Goal: Check status: Check status

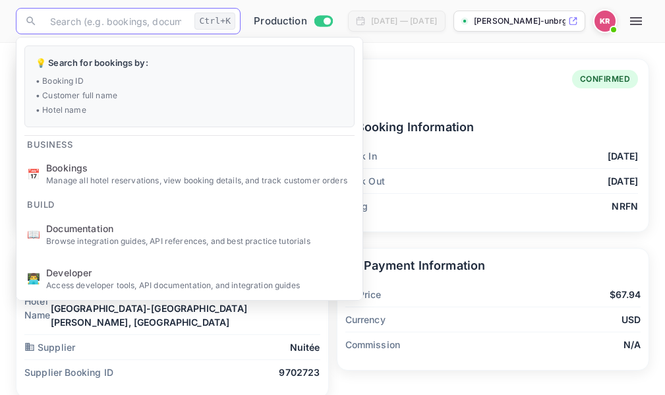
click at [74, 22] on input "text" at bounding box center [115, 21] width 147 height 26
paste input "XUPX2n-se"
type input "XUPX2n-se"
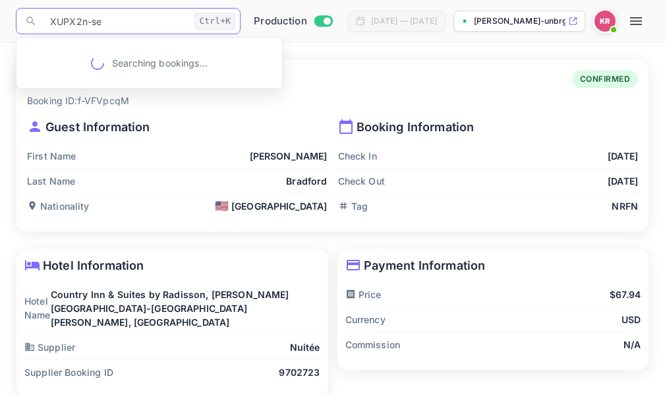
click at [51, 24] on input "XUPX2n-se" at bounding box center [115, 21] width 147 height 26
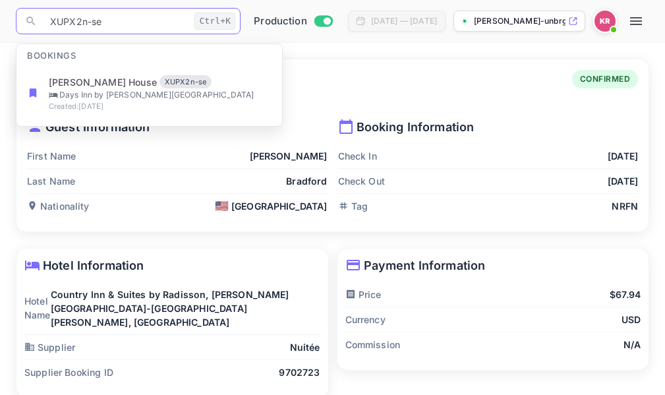
scroll to position [53, 0]
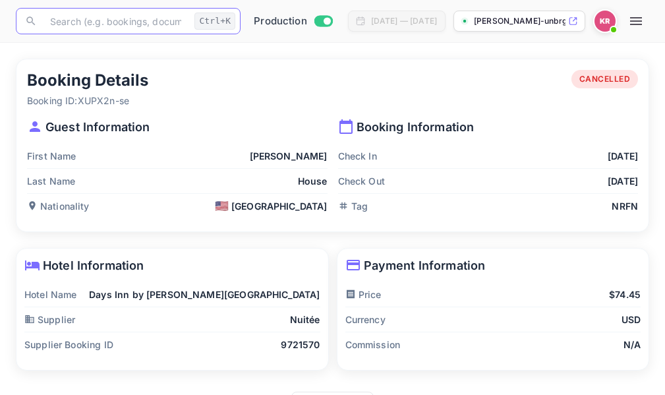
click at [57, 20] on input "text" at bounding box center [115, 21] width 147 height 26
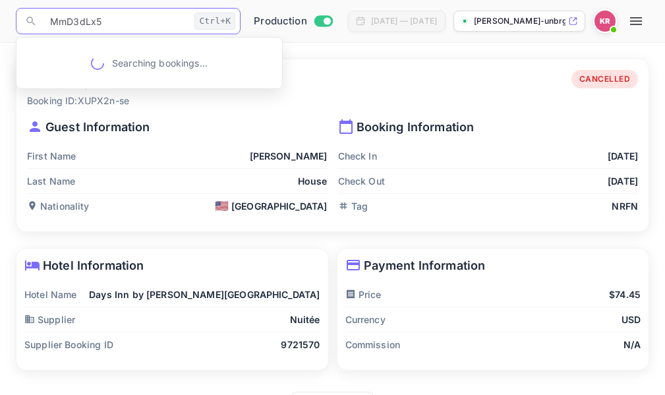
type input "MmD3dLx5Z"
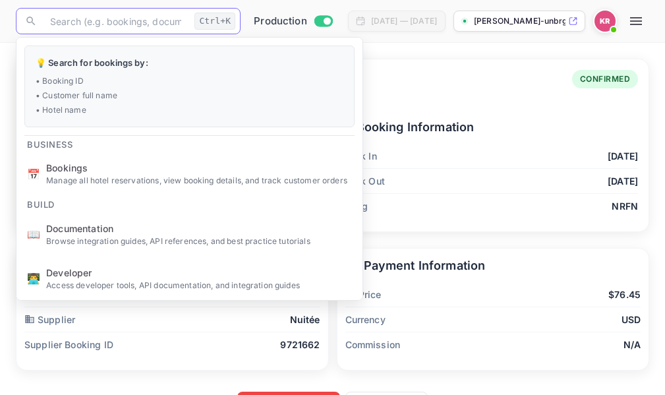
click at [65, 28] on input "text" at bounding box center [115, 21] width 147 height 26
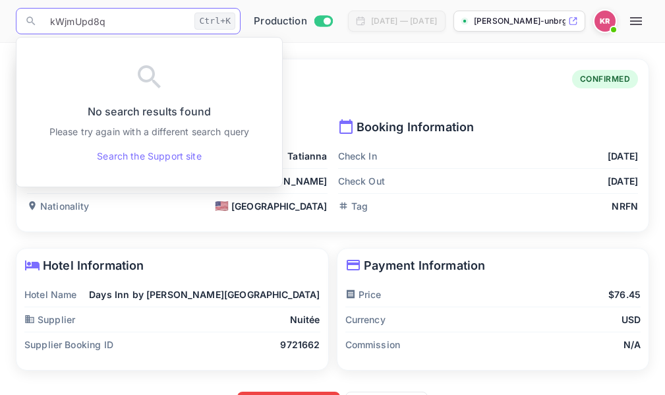
click at [56, 25] on input "kWjmUpd8q" at bounding box center [115, 21] width 147 height 26
click at [100, 18] on input "WjmUpd8q" at bounding box center [115, 21] width 147 height 26
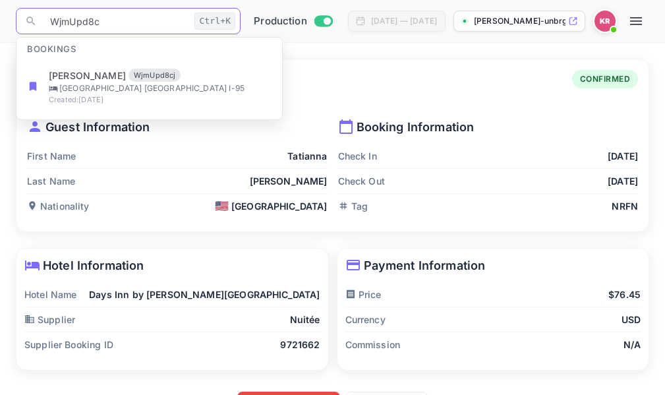
type input "WjmUpd8cj"
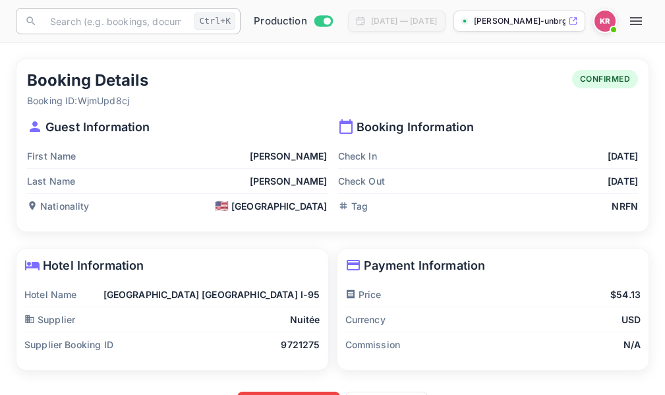
click at [55, 18] on input "text" at bounding box center [115, 21] width 147 height 26
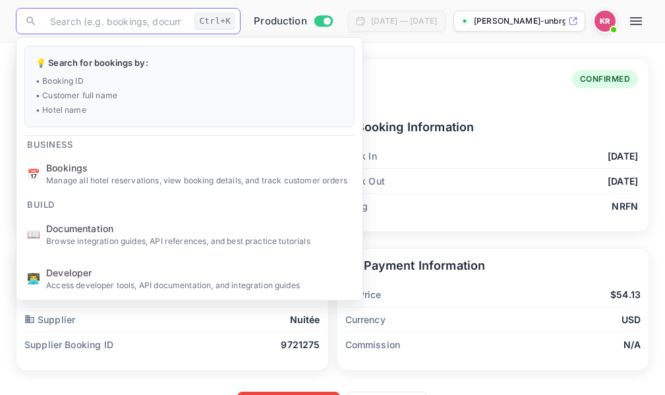
paste input "WjmUpd8cj"
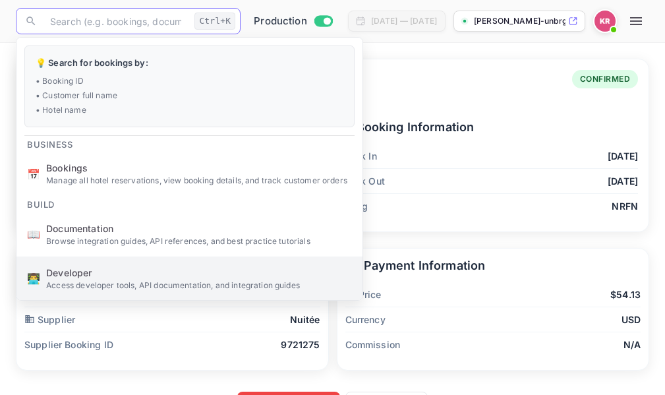
type input "WjmUpd8cj"
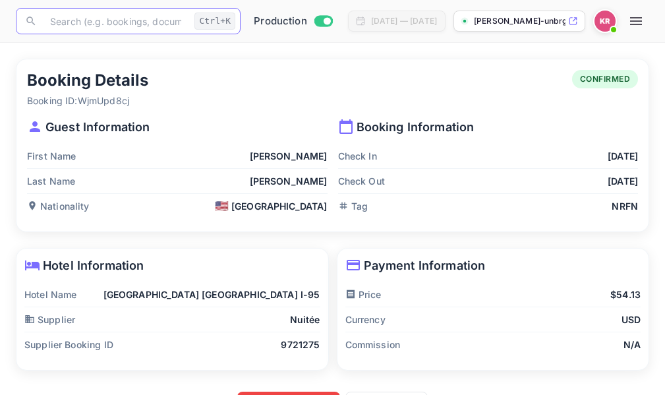
click at [62, 20] on input "text" at bounding box center [115, 21] width 147 height 26
paste input "WjmUpd8cj"
type input "WjmUpd8cj"
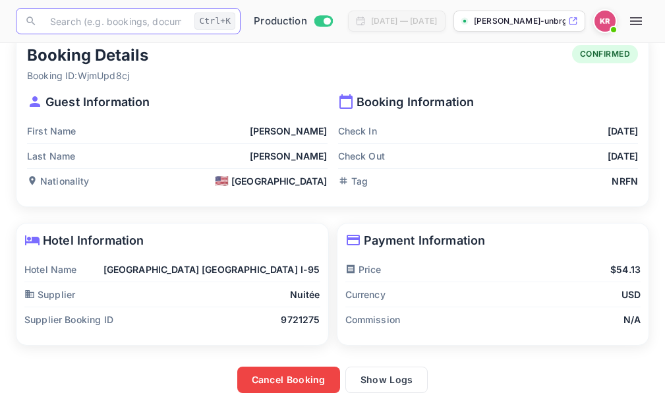
scroll to position [39, 0]
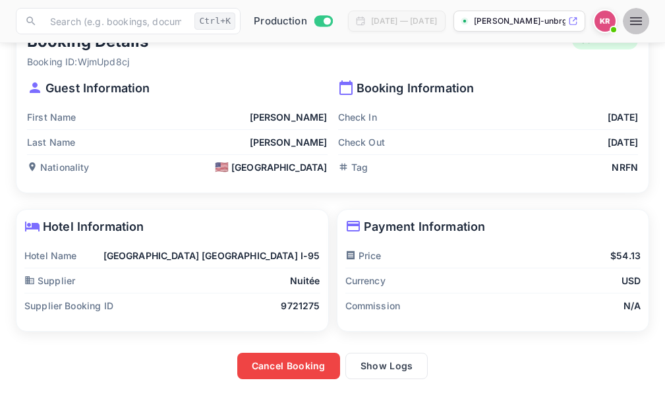
click at [644, 22] on icon "button" at bounding box center [636, 21] width 16 height 16
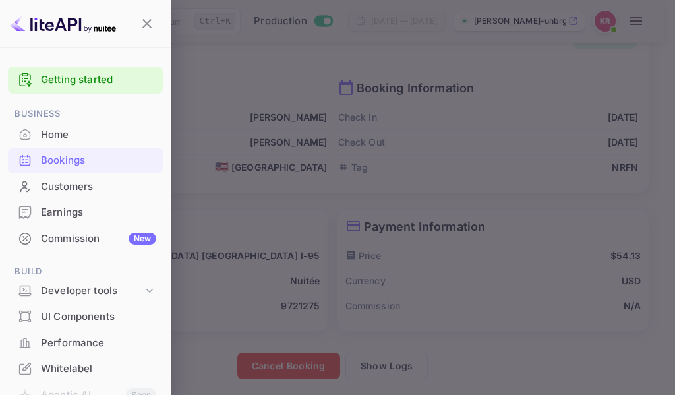
click at [61, 161] on div "Bookings" at bounding box center [98, 160] width 115 height 15
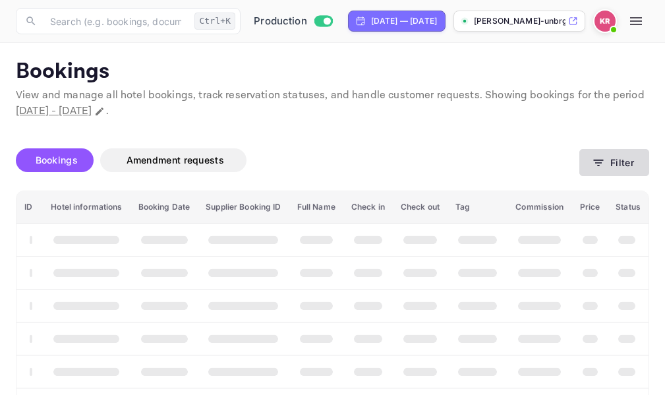
click at [598, 167] on icon "button" at bounding box center [598, 162] width 13 height 13
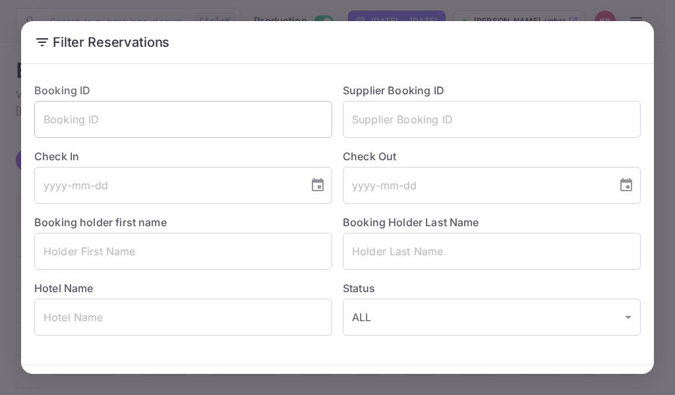
click at [55, 119] on input "text" at bounding box center [183, 119] width 298 height 37
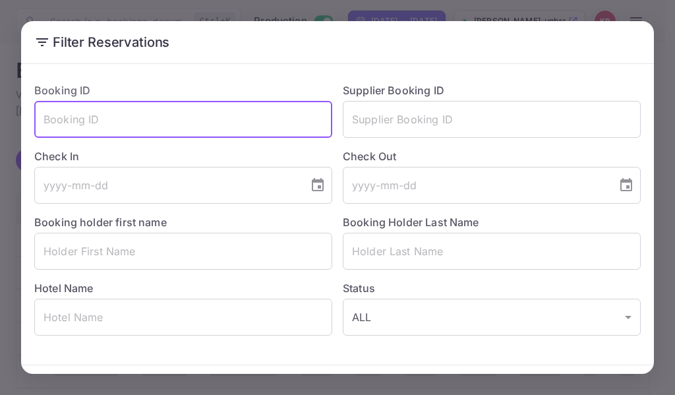
paste input "WjmUpd8cj"
click at [43, 124] on input "WjmUpd8cj" at bounding box center [183, 119] width 298 height 37
click at [134, 120] on input "WjmUpd8cj" at bounding box center [183, 119] width 298 height 37
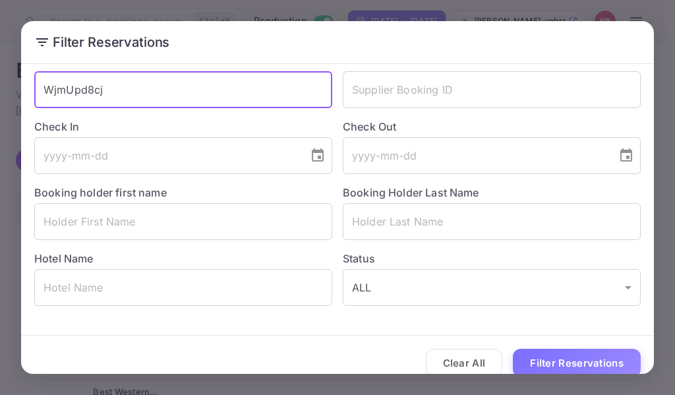
scroll to position [46, 0]
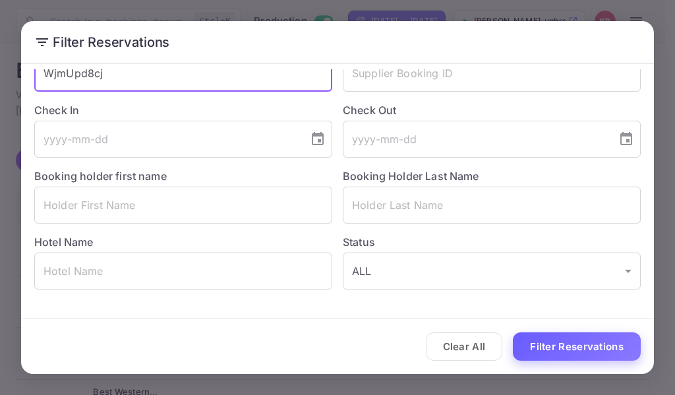
type input "WjmUpd8cj"
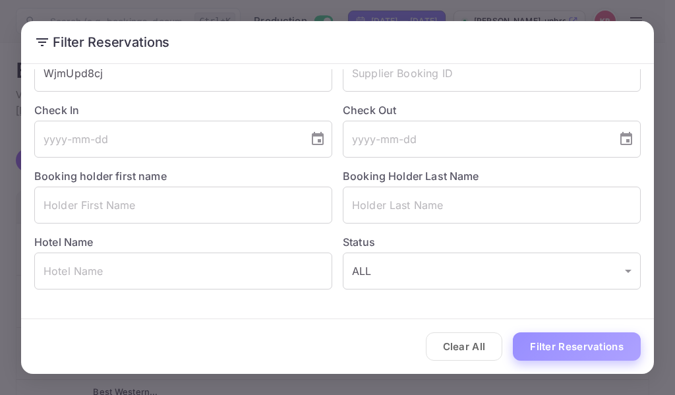
click at [568, 348] on button "Filter Reservations" at bounding box center [577, 346] width 128 height 28
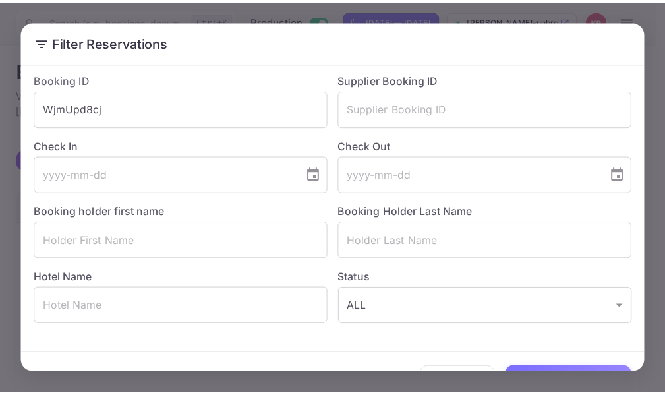
scroll to position [0, 0]
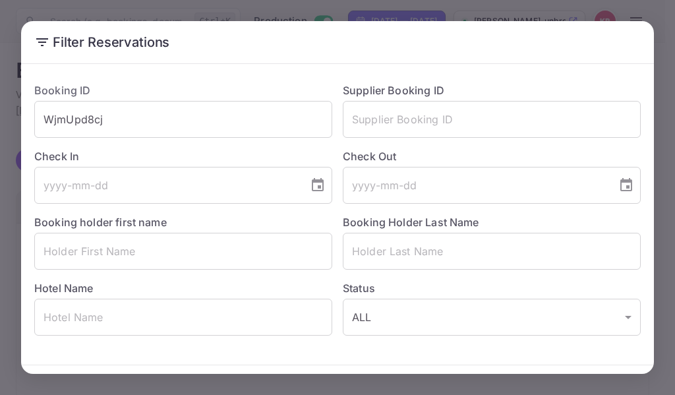
click at [429, 49] on h2 "Filter Reservations" at bounding box center [337, 42] width 633 height 42
click at [664, 44] on div "Filter Reservations Booking ID WjmUpd8cj ​ Supplier Booking ID ​ Check In ​ Che…" at bounding box center [337, 197] width 675 height 395
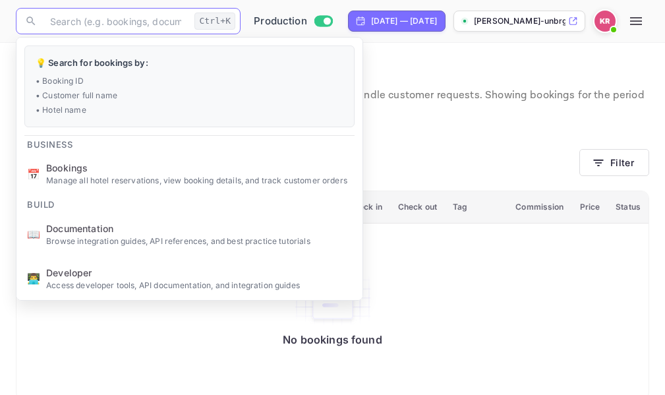
click at [60, 25] on input "text" at bounding box center [115, 21] width 147 height 26
paste input "WjmUpd8cj"
type input "WjmUpd8cj"
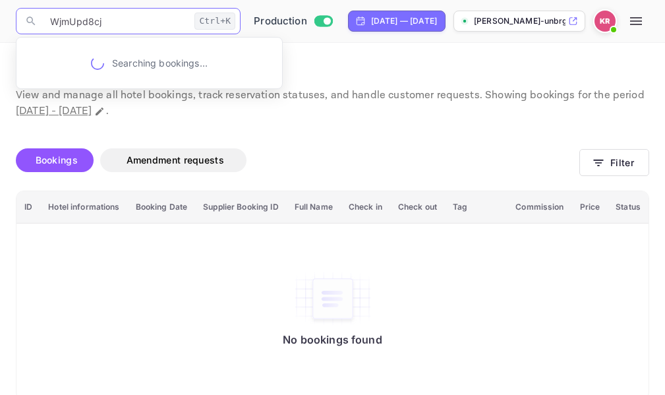
click at [51, 24] on input "WjmUpd8cj" at bounding box center [115, 21] width 147 height 26
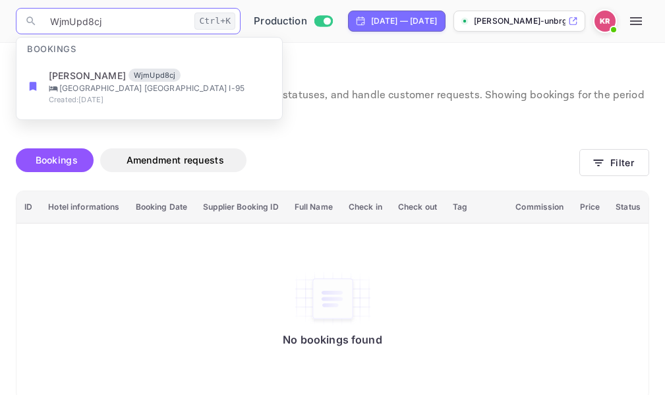
click at [121, 25] on input "WjmUpd8cj" at bounding box center [115, 21] width 147 height 26
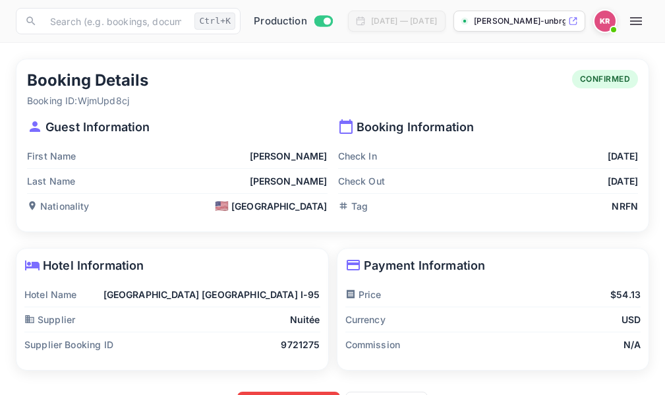
scroll to position [39, 0]
